Goal: Task Accomplishment & Management: Manage account settings

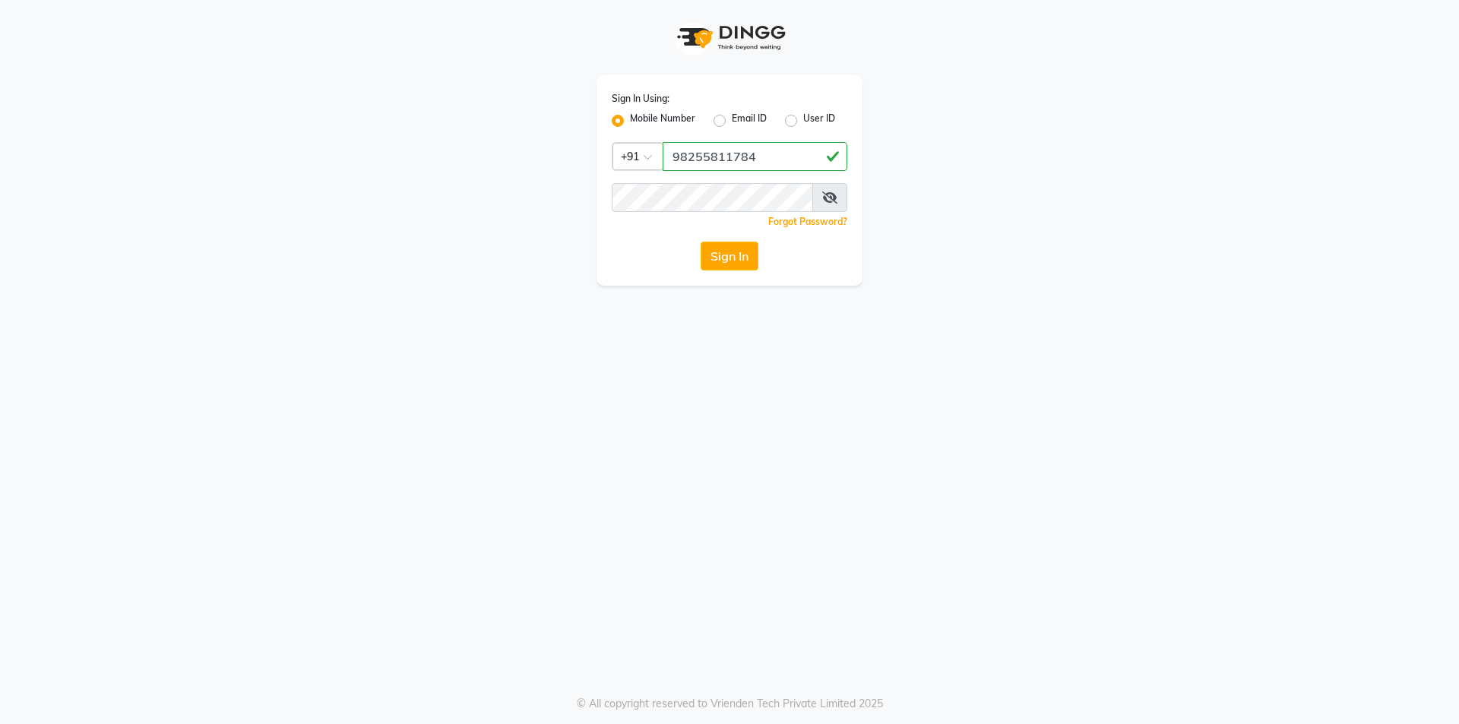
click at [730, 157] on input "98255811784" at bounding box center [755, 156] width 185 height 29
click at [665, 200] on div "Sign In Using: Mobile Number Email ID User ID Country Code × [PHONE_NUMBER] Rem…" at bounding box center [730, 180] width 266 height 211
type input "9825581784"
click at [722, 261] on button "Sign In" at bounding box center [730, 256] width 58 height 29
